Goal: Task Accomplishment & Management: Complete application form

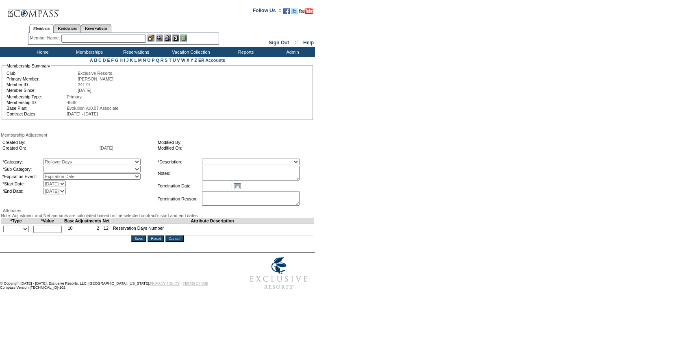
click at [76, 169] on select "Rollover Days" at bounding box center [92, 169] width 98 height 7
select select "782"
click at [60, 168] on select "Rollover Days" at bounding box center [92, 169] width 98 height 7
click at [270, 165] on select "Membership/Transfer Fee Adjustment Membership Fee Adjustment Add-On Fee Adjustm…" at bounding box center [251, 162] width 98 height 7
select select "275"
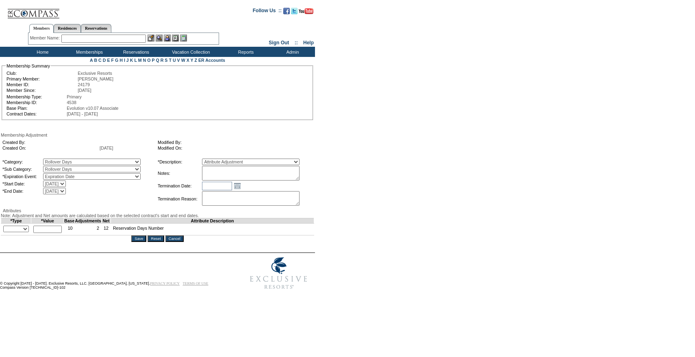
click at [217, 160] on select "Membership/Transfer Fee Adjustment Membership Fee Adjustment Add-On Fee Adjustm…" at bounding box center [251, 162] width 98 height 7
click at [268, 183] on td "Open the calendar popup. << < [DATE] > >> S M T W T F S 36 31 1 2 3 4 5 6 37 7 …" at bounding box center [257, 185] width 111 height 9
click at [274, 177] on textarea at bounding box center [251, 173] width 98 height 15
paste textarea "[PERSON_NAME] case [DATE] and [PERSON_NAME]/[PERSON_NAME] approval, rolling 5 d…"
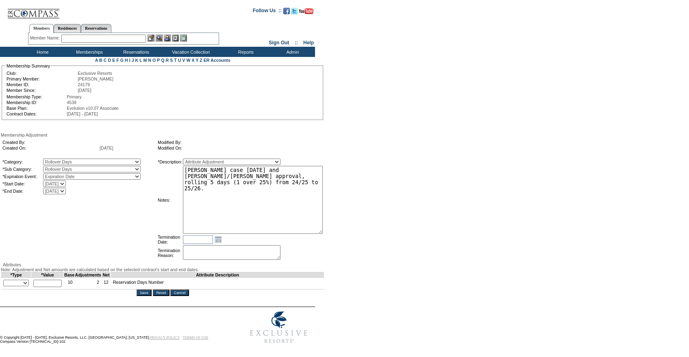
drag, startPoint x: 311, startPoint y: 180, endPoint x: 370, endPoint y: 249, distance: 90.3
click at [370, 249] on form "Follow Us ::" at bounding box center [343, 175] width 686 height 346
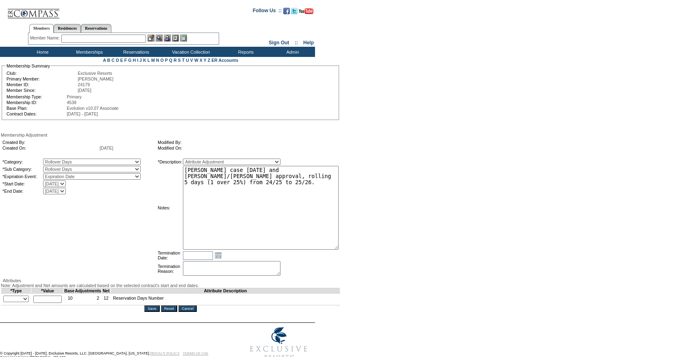
click at [239, 171] on textarea "[PERSON_NAME] case [DATE] and [PERSON_NAME]/[PERSON_NAME] approval, rolling 5 d…" at bounding box center [261, 208] width 156 height 84
click at [298, 180] on textarea "Per [PERSON_NAME] case [DATE] and [PERSON_NAME]/[PERSON_NAME] approval, rolling…" at bounding box center [261, 208] width 156 height 84
click at [325, 179] on textarea "Per [PERSON_NAME] case [DATE] and [PERSON_NAME]/[PERSON_NAME] approval, rolling…" at bounding box center [261, 208] width 156 height 84
type textarea "[PERSON_NAME] case [DATE] and [PERSON_NAME]/[PERSON_NAME] approval, rolling 6 d…"
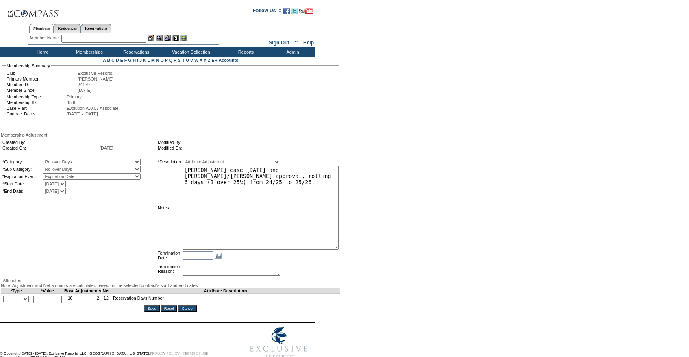
click at [27, 302] on select "+ - Override" at bounding box center [16, 299] width 26 height 7
click at [5, 302] on select "+ - Override" at bounding box center [16, 299] width 26 height 7
click at [54, 303] on input "text" at bounding box center [47, 299] width 28 height 7
click at [31, 305] on td "+ - Override *" at bounding box center [16, 300] width 30 height 12
click at [28, 302] on select "+ - Override" at bounding box center [16, 299] width 26 height 7
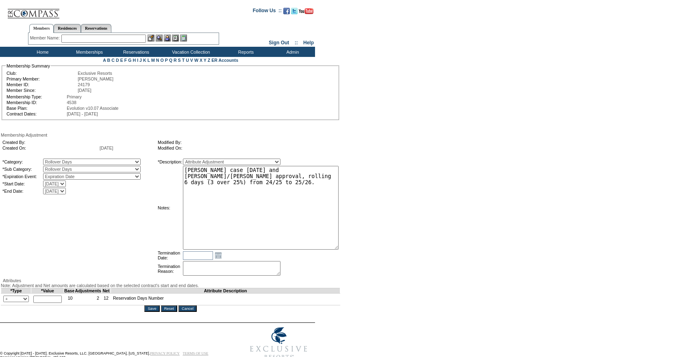
select select "2"
click at [5, 302] on select "+ - Override" at bounding box center [16, 299] width 26 height 7
click at [53, 303] on input "text" at bounding box center [47, 299] width 28 height 7
type input "6"
click at [124, 277] on td "*Category: A La Carte Days Contract Election Days Converted Days [MEDICAL_DATA]…" at bounding box center [79, 218] width 155 height 120
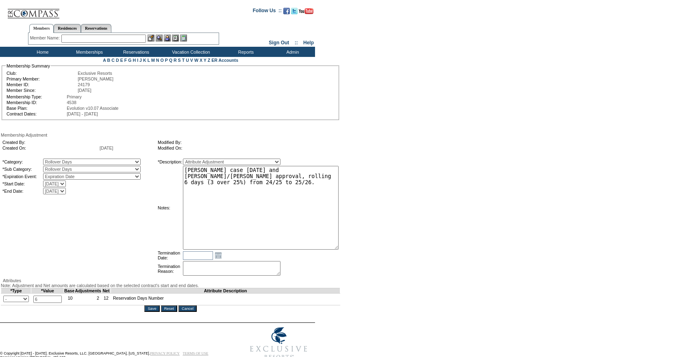
click at [276, 241] on textarea "[PERSON_NAME] case [DATE] and [PERSON_NAME]/[PERSON_NAME] approval, rolling 6 d…" at bounding box center [261, 208] width 156 height 84
click at [158, 312] on div "Membership Adjustment Created By: Created On: [DATE] Modified By: Modified On: …" at bounding box center [171, 222] width 340 height 179
click at [152, 312] on input "Save" at bounding box center [151, 308] width 15 height 7
